Goal: Information Seeking & Learning: Learn about a topic

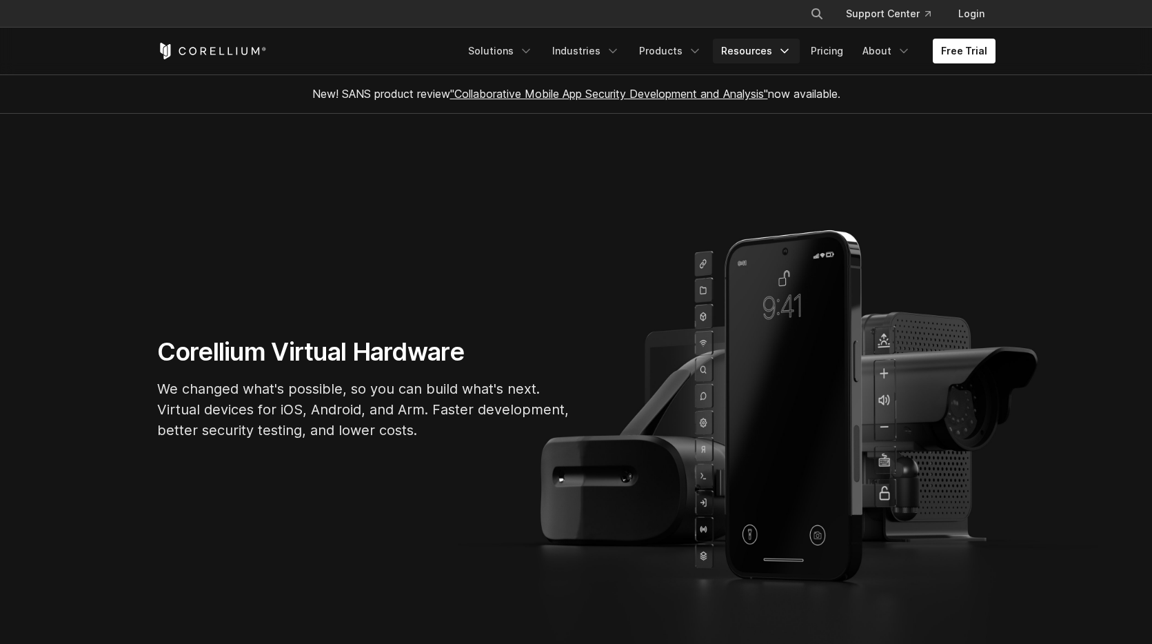
click at [763, 51] on link "Resources" at bounding box center [756, 51] width 87 height 25
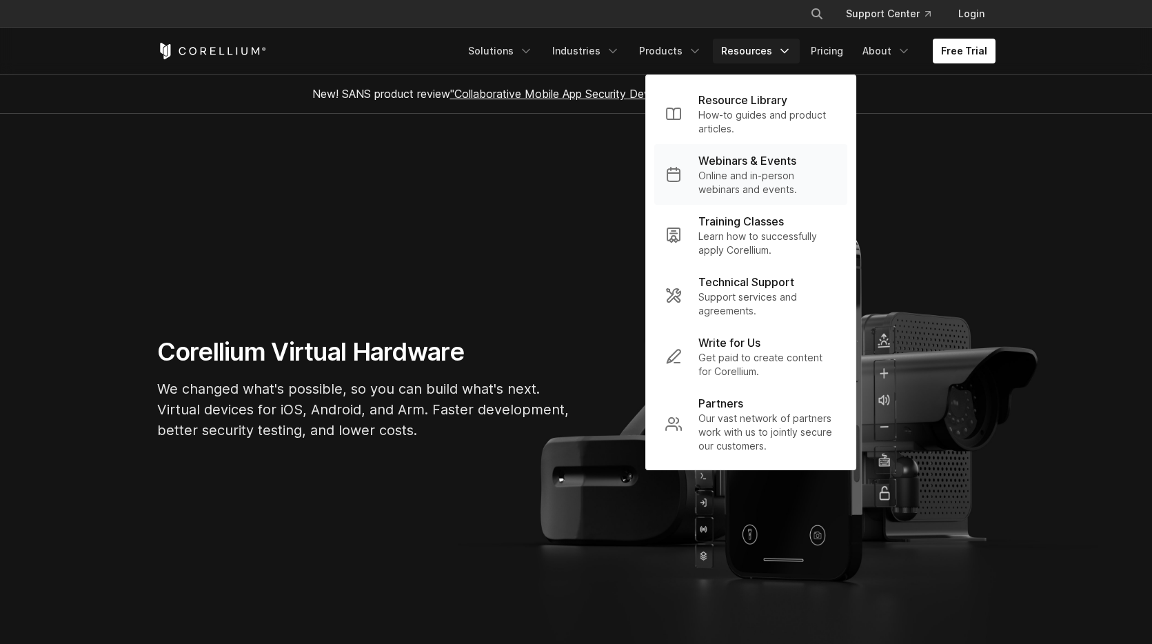
click at [744, 163] on p "Webinars & Events" at bounding box center [747, 160] width 98 height 17
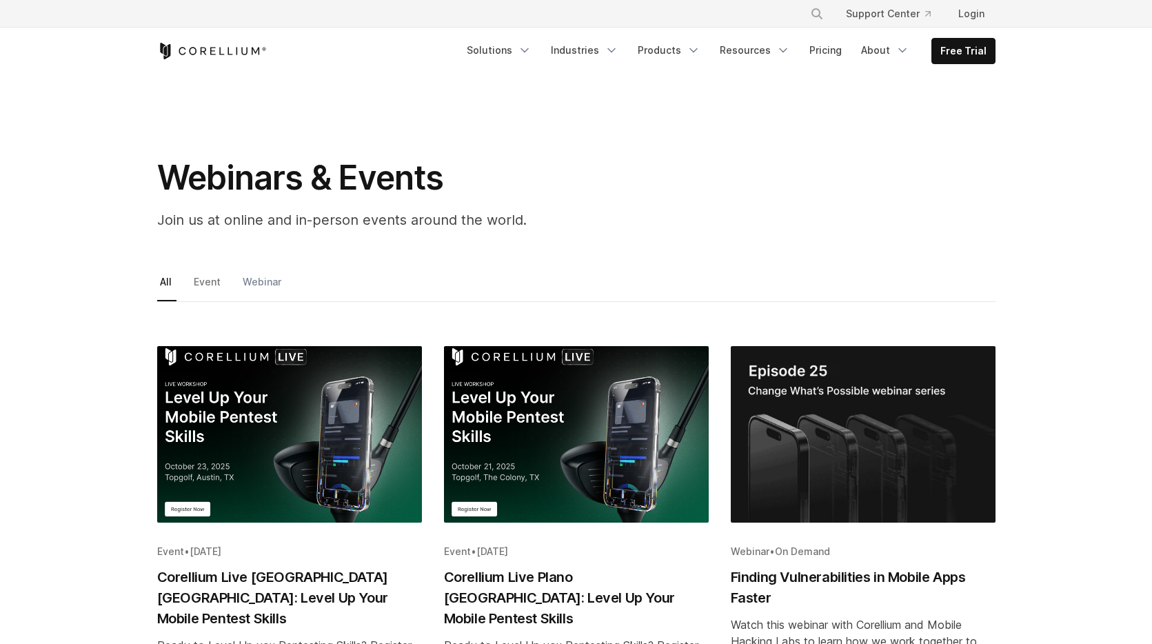
click at [265, 281] on link "Webinar" at bounding box center [263, 286] width 46 height 29
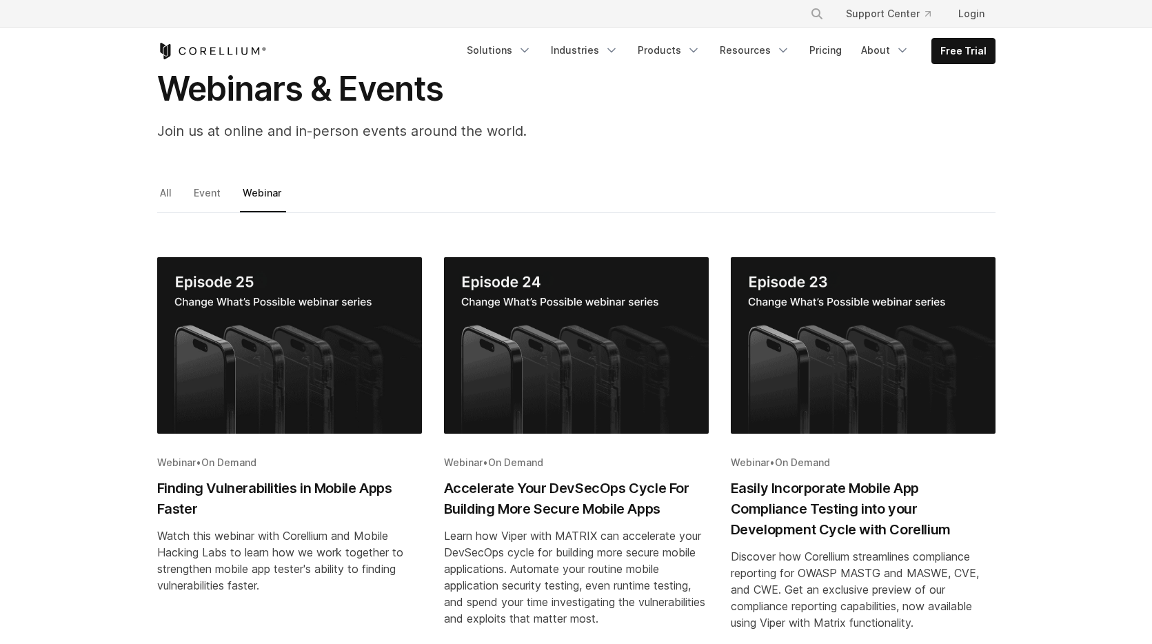
scroll to position [92, 0]
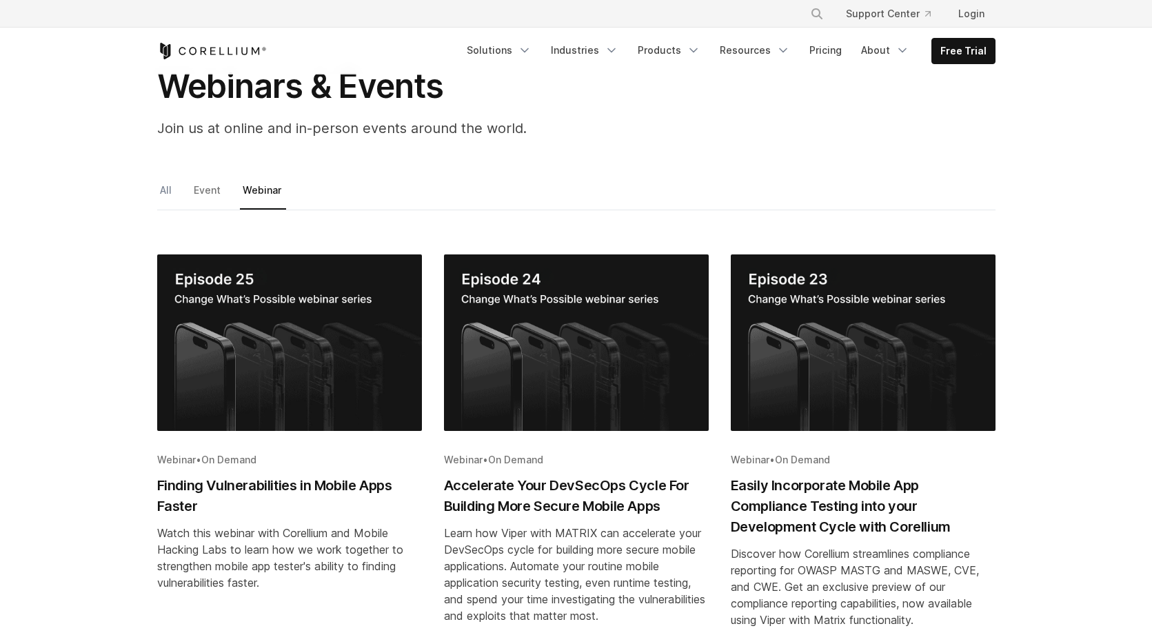
click at [164, 191] on link "All" at bounding box center [166, 195] width 19 height 29
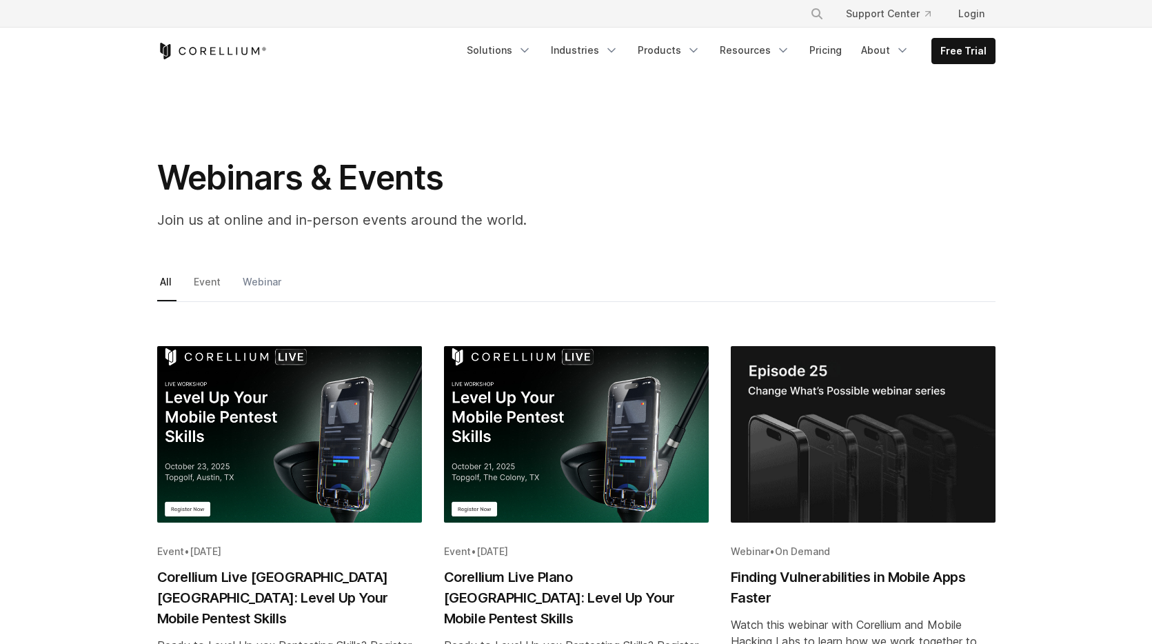
click at [256, 282] on link "Webinar" at bounding box center [263, 286] width 46 height 29
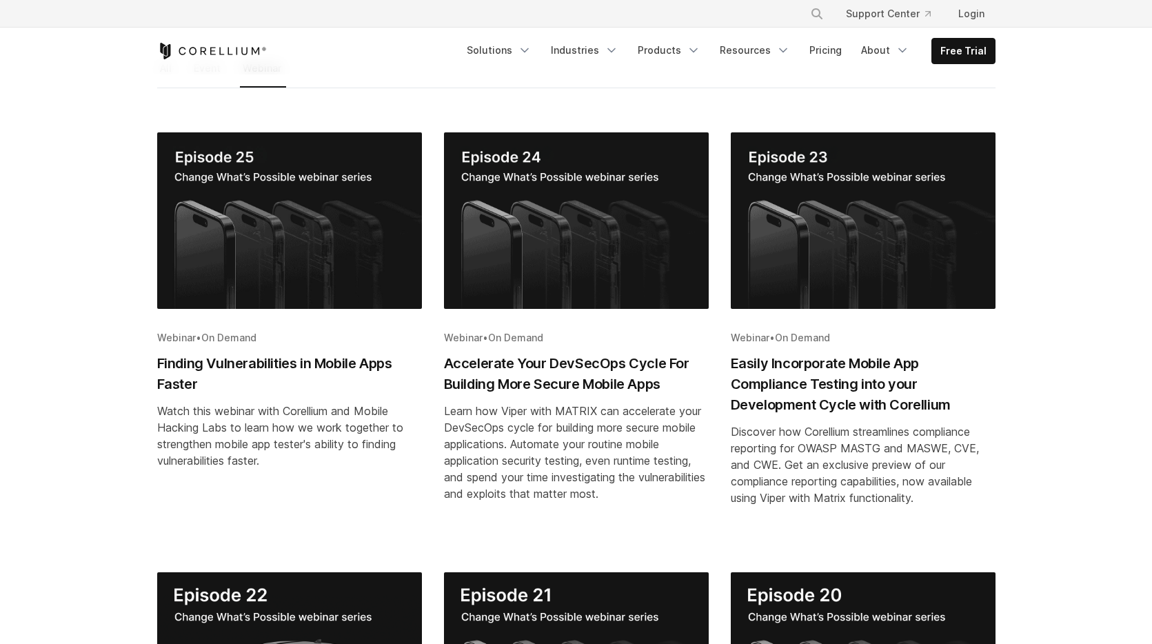
scroll to position [218, 0]
